Goal: Transaction & Acquisition: Obtain resource

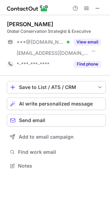
scroll to position [161, 110]
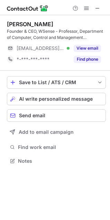
scroll to position [156, 110]
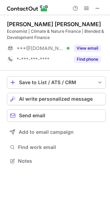
scroll to position [156, 110]
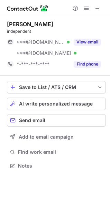
scroll to position [161, 110]
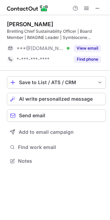
scroll to position [156, 110]
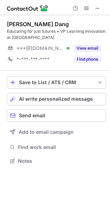
scroll to position [156, 110]
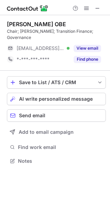
scroll to position [150, 110]
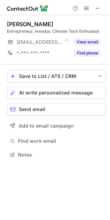
scroll to position [150, 110]
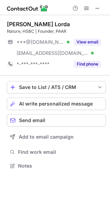
scroll to position [161, 110]
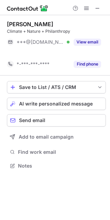
scroll to position [150, 110]
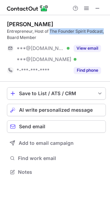
scroll to position [167, 110]
drag, startPoint x: 51, startPoint y: 30, endPoint x: 103, endPoint y: 33, distance: 52.2
click at [103, 33] on div "Entrepreneur, Host of The Founder Spirit Podcast, Board Member" at bounding box center [56, 34] width 99 height 12
copy div "The Founder Spirit Podcast"
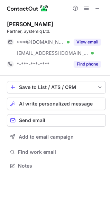
scroll to position [161, 110]
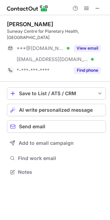
scroll to position [167, 110]
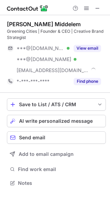
scroll to position [178, 110]
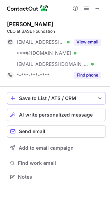
scroll to position [172, 110]
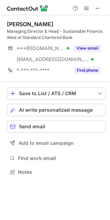
scroll to position [167, 110]
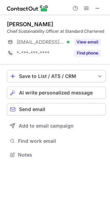
scroll to position [150, 110]
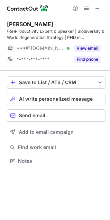
scroll to position [156, 110]
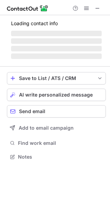
scroll to position [156, 110]
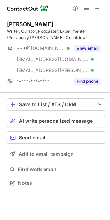
scroll to position [178, 110]
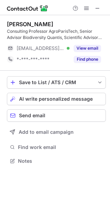
scroll to position [156, 110]
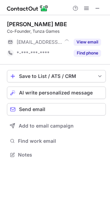
scroll to position [150, 110]
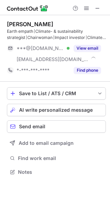
scroll to position [167, 110]
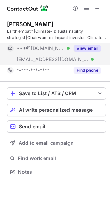
click at [92, 47] on button "View email" at bounding box center [86, 48] width 27 height 7
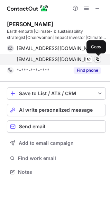
click at [97, 60] on span at bounding box center [97, 60] width 6 height 6
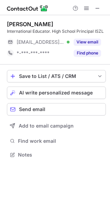
scroll to position [150, 110]
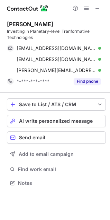
scroll to position [178, 110]
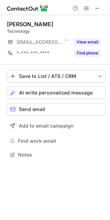
scroll to position [150, 110]
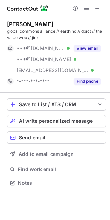
scroll to position [178, 110]
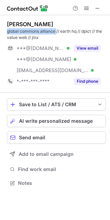
drag, startPoint x: 56, startPoint y: 31, endPoint x: 7, endPoint y: 32, distance: 49.3
click at [7, 32] on div "[PERSON_NAME] global commons alliance // earth hq // dpict // the value web // …" at bounding box center [55, 104] width 110 height 178
copy div "global commons alliance"
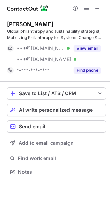
scroll to position [167, 110]
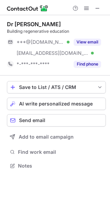
scroll to position [161, 110]
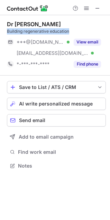
drag, startPoint x: 74, startPoint y: 31, endPoint x: 7, endPoint y: 33, distance: 67.6
click at [7, 33] on div "Dr Kevin House Building regenerative education ***@gmail.com Verified ***@eimgl…" at bounding box center [55, 95] width 110 height 161
copy div "Building regenerative education"
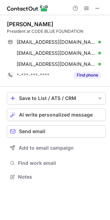
scroll to position [172, 110]
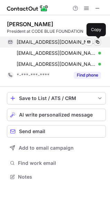
click at [95, 41] on span at bounding box center [97, 42] width 6 height 6
